Goal: Entertainment & Leisure: Consume media (video, audio)

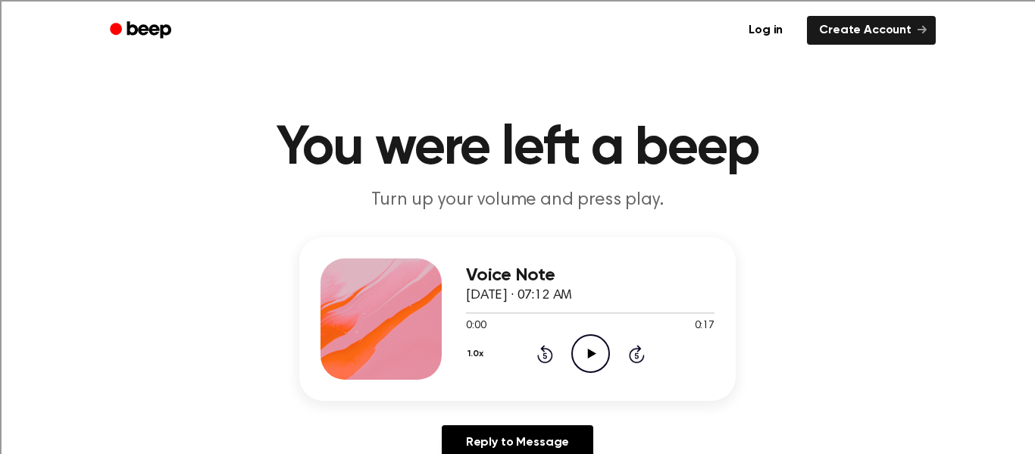
click at [581, 346] on icon "Play Audio" at bounding box center [590, 353] width 39 height 39
click at [596, 348] on icon "Play Audio" at bounding box center [590, 353] width 39 height 39
click at [593, 346] on icon "Play Audio" at bounding box center [590, 353] width 39 height 39
click at [580, 355] on icon "Play Audio" at bounding box center [590, 353] width 39 height 39
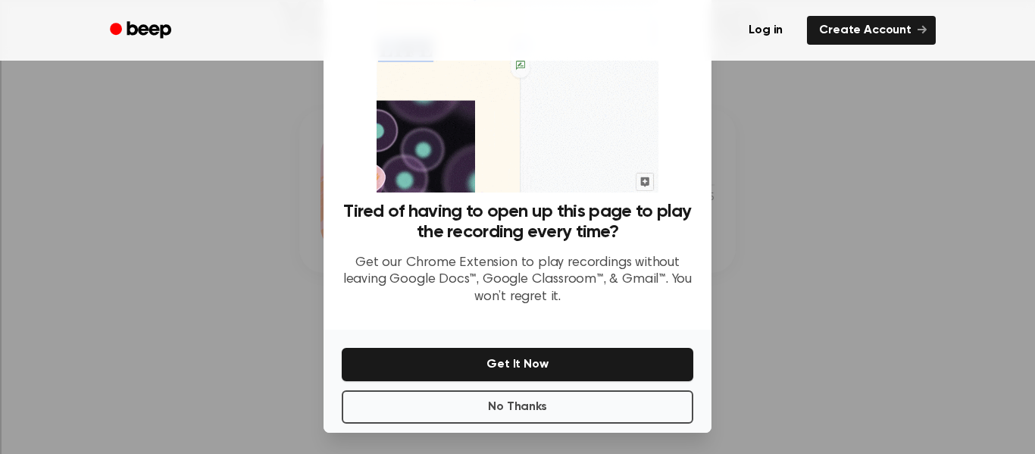
scroll to position [98, 0]
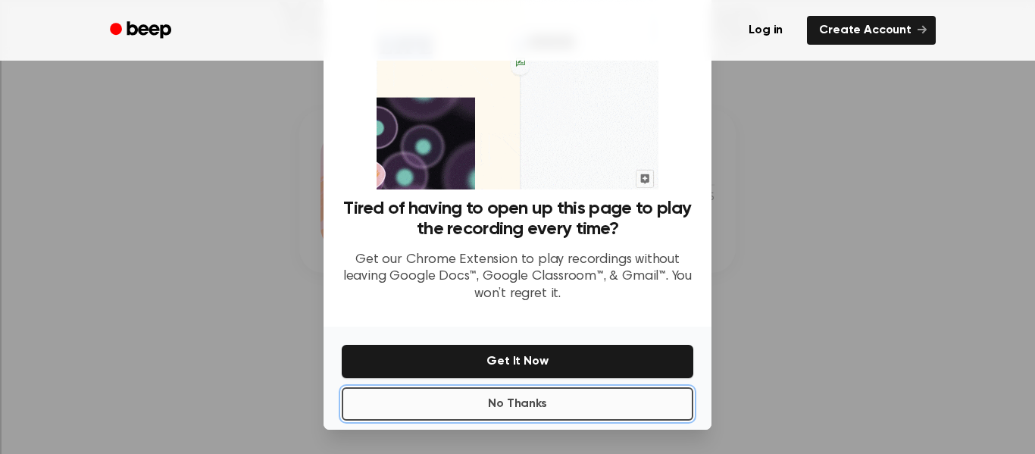
click at [473, 412] on button "No Thanks" at bounding box center [518, 403] width 352 height 33
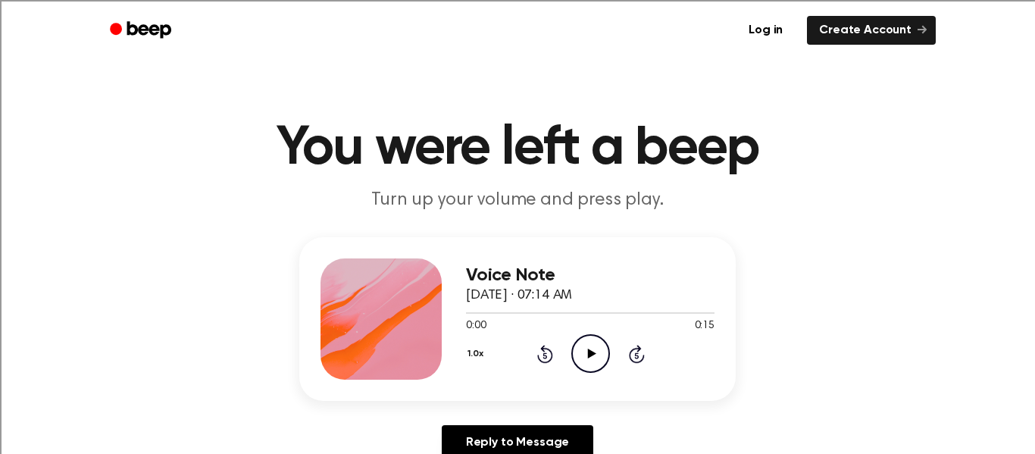
scroll to position [3, 0]
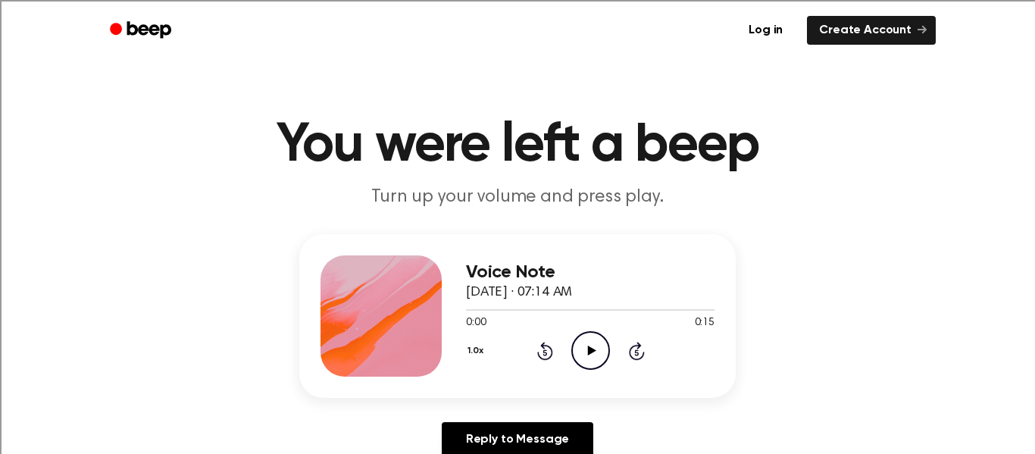
click at [581, 350] on icon "Play Audio" at bounding box center [590, 350] width 39 height 39
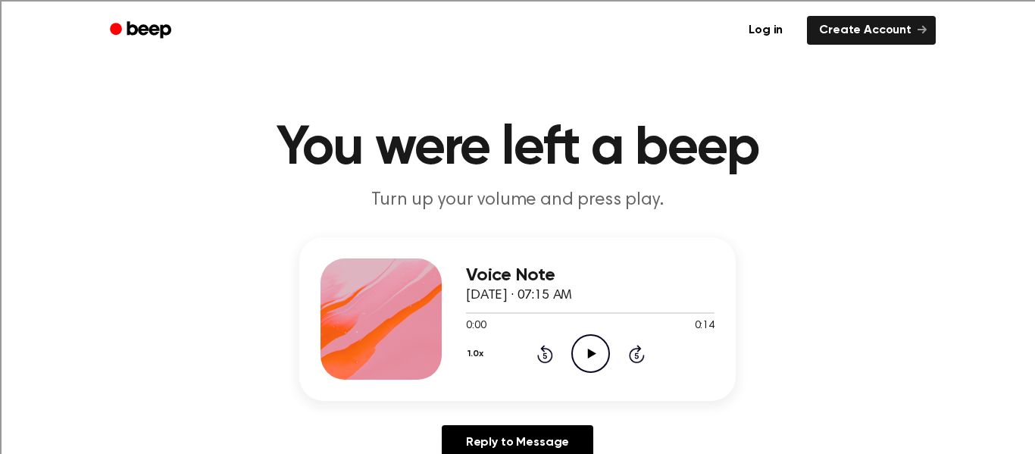
click at [587, 368] on icon "Play Audio" at bounding box center [590, 353] width 39 height 39
click at [589, 347] on icon "Play Audio" at bounding box center [590, 353] width 39 height 39
click at [589, 347] on icon "Pause Audio" at bounding box center [590, 353] width 39 height 39
click at [543, 352] on icon "Rewind 5 seconds" at bounding box center [545, 354] width 17 height 20
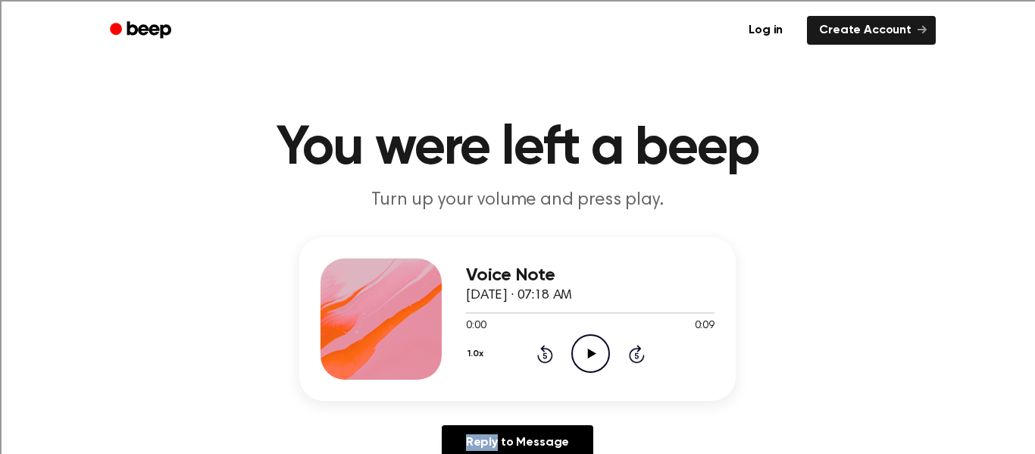
click at [543, 352] on icon "Rewind 5 seconds" at bounding box center [545, 354] width 17 height 20
click at [681, 404] on div "Voice Note September 26, 2025 · 07:18 AM 0:00 0:09 Your browser does not suppor…" at bounding box center [517, 354] width 999 height 235
click at [593, 355] on icon "Play Audio" at bounding box center [590, 353] width 39 height 39
click at [593, 355] on icon at bounding box center [591, 354] width 8 height 10
click at [584, 354] on icon "Play Audio" at bounding box center [590, 353] width 39 height 39
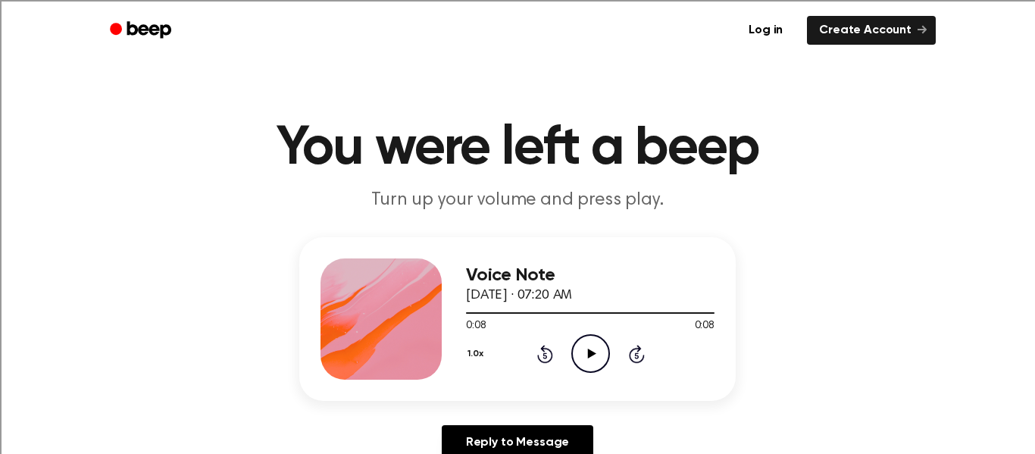
click at [605, 348] on icon "Play Audio" at bounding box center [590, 353] width 39 height 39
click at [583, 351] on icon "Play Audio" at bounding box center [590, 353] width 39 height 39
click at [587, 343] on icon "Play Audio" at bounding box center [590, 353] width 39 height 39
click at [581, 364] on icon "Play Audio" at bounding box center [590, 353] width 39 height 39
